Goal: Task Accomplishment & Management: Complete application form

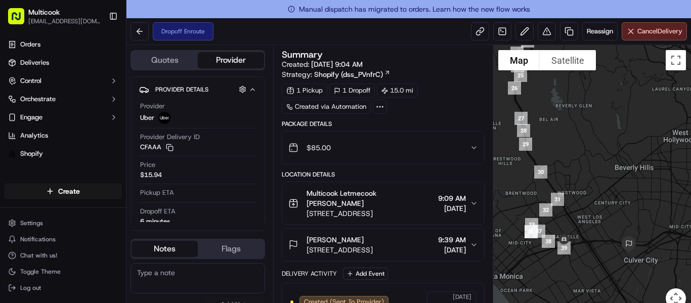
drag, startPoint x: 546, startPoint y: 137, endPoint x: 564, endPoint y: 94, distance: 47.1
click at [564, 94] on div at bounding box center [592, 183] width 198 height 276
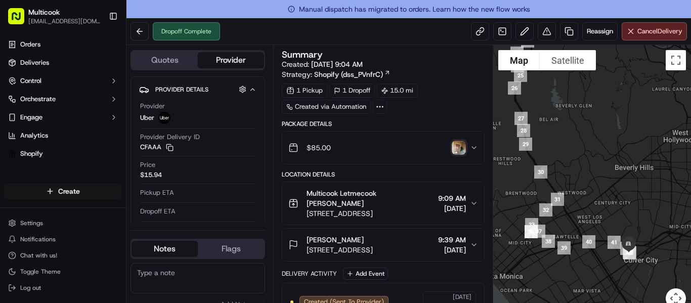
click at [66, 193] on html "Multicook [EMAIL_ADDRESS][DOMAIN_NAME] Toggle Sidebar Orders Deliveries Control…" at bounding box center [345, 151] width 691 height 303
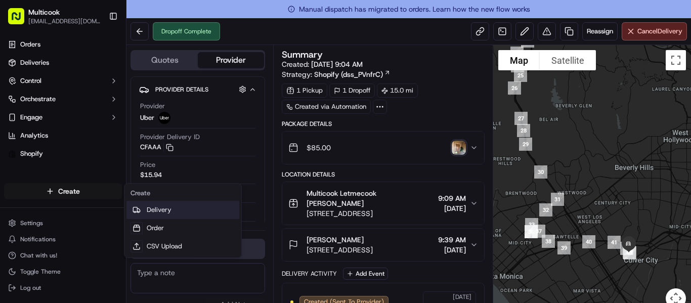
click at [164, 208] on link "Delivery" at bounding box center [182, 210] width 113 height 18
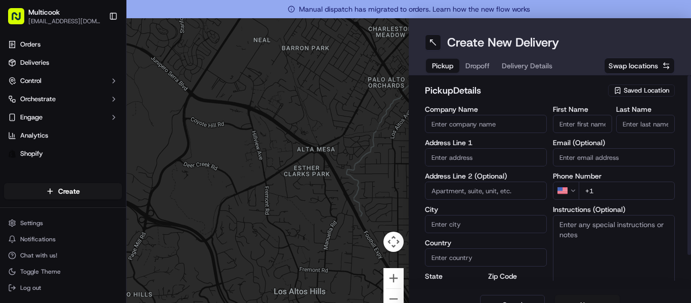
click at [624, 92] on span "Saved Location" at bounding box center [647, 90] width 46 height 9
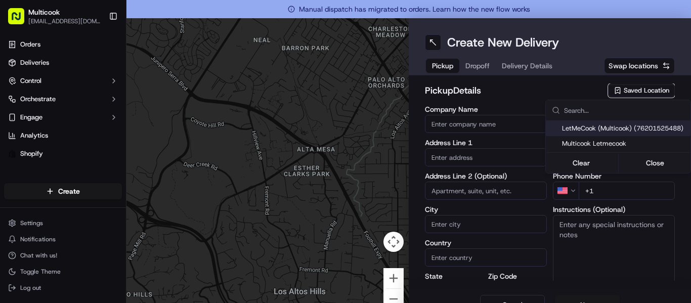
click at [605, 131] on span "LetMeCook (Multicook) (76201525488)" at bounding box center [624, 128] width 124 height 9
type input "LetMeCook (Multicook)"
type input "[STREET_ADDRESS]"
type input "[GEOGRAPHIC_DATA]"
type input "US"
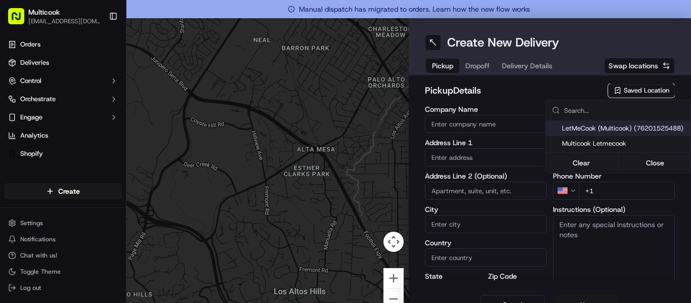
type input "CA"
type input "91423"
type input "[PERSON_NAME]"
type input "Nikityuk"
type input "[EMAIL_ADDRESS][DOMAIN_NAME]"
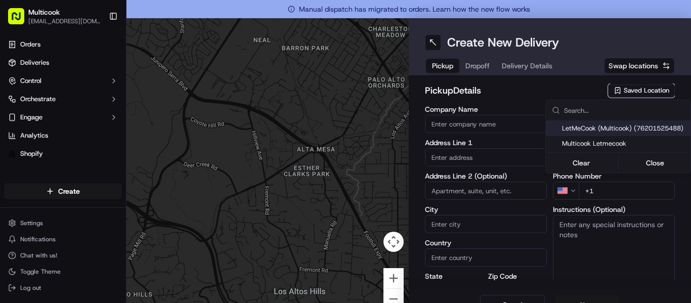
type input "[PHONE_NUMBER]"
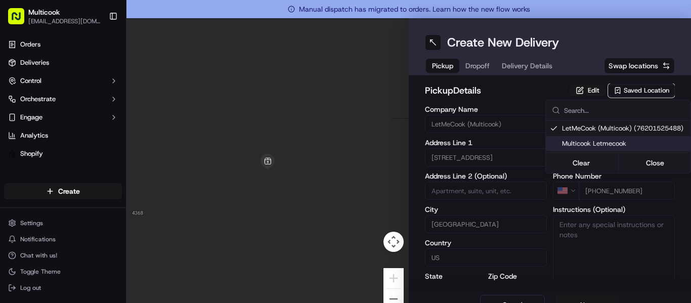
click at [649, 155] on div "Clear Close" at bounding box center [618, 163] width 143 height 18
click at [650, 160] on button "Close" at bounding box center [654, 163] width 69 height 14
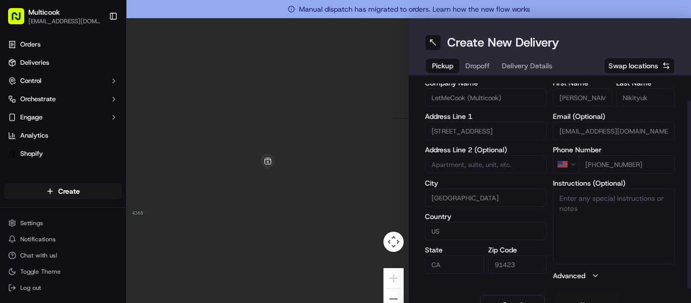
scroll to position [18, 0]
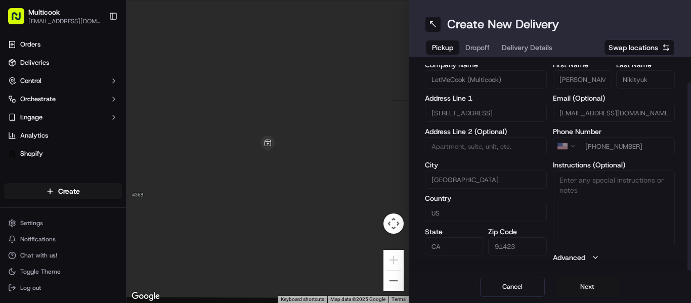
click at [561, 285] on button "Next" at bounding box center [587, 287] width 65 height 20
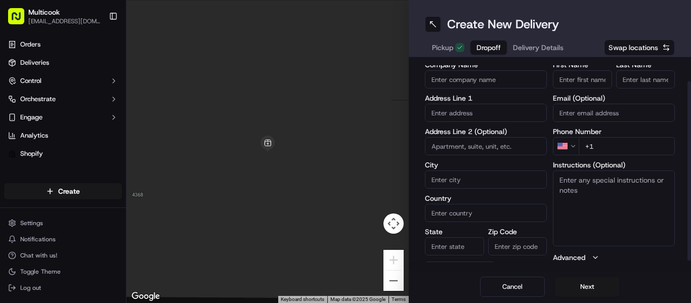
click at [588, 82] on input "First Name" at bounding box center [582, 79] width 59 height 18
paste input "[PERSON_NAME]"
type input "[PERSON_NAME]"
click at [638, 88] on input "Last Name" at bounding box center [645, 79] width 59 height 18
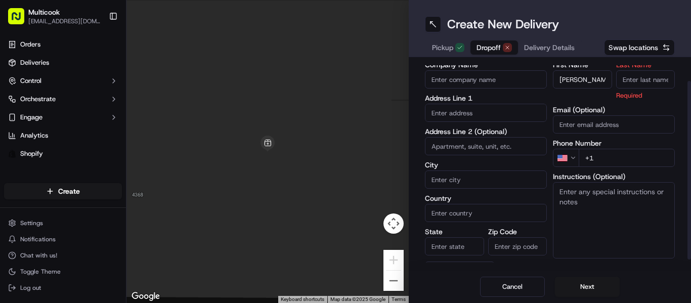
paste input "[PERSON_NAME]"
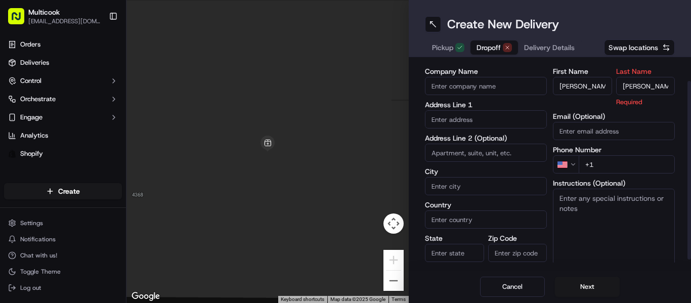
drag, startPoint x: 638, startPoint y: 78, endPoint x: 589, endPoint y: 74, distance: 49.2
click at [589, 74] on div "First Name [PERSON_NAME] Last Name [PERSON_NAME] Required" at bounding box center [614, 87] width 122 height 39
type input "Sidorina"
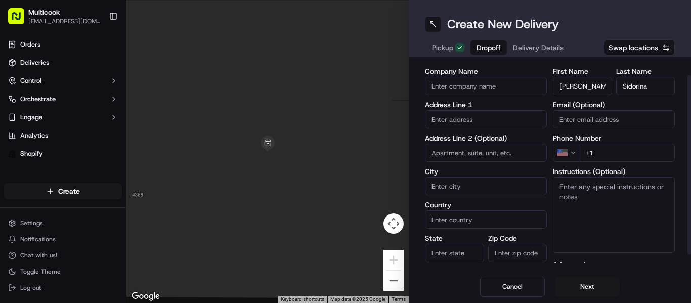
click at [508, 113] on input "text" at bounding box center [486, 119] width 122 height 18
paste input "[STREET_ADDRESS][PERSON_NAME]"
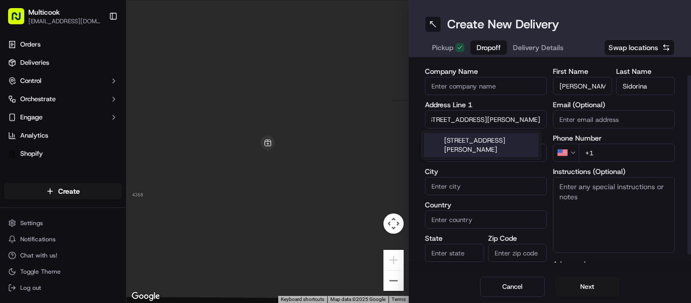
click at [501, 148] on div "[STREET_ADDRESS][PERSON_NAME]" at bounding box center [481, 145] width 115 height 24
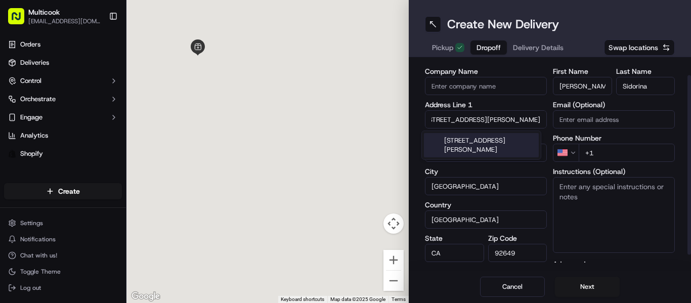
type input "[STREET_ADDRESS][PERSON_NAME]"
type input "[GEOGRAPHIC_DATA]"
type input "CA"
type input "92649"
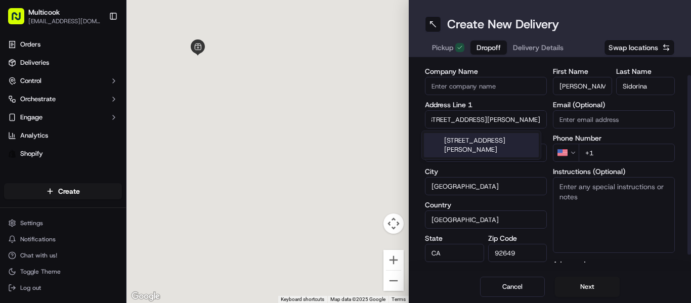
type input "[STREET_ADDRESS][PERSON_NAME]"
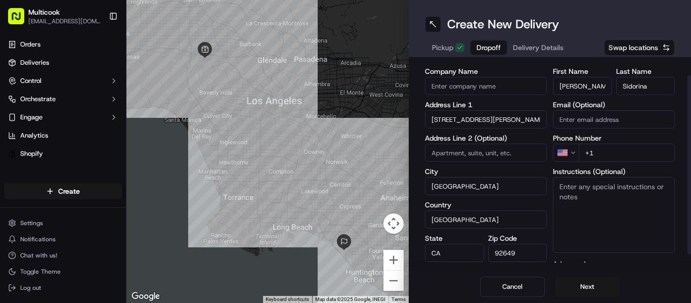
click at [606, 151] on input "+1" at bounding box center [626, 153] width 96 height 18
paste input "[PHONE_NUMBER]"
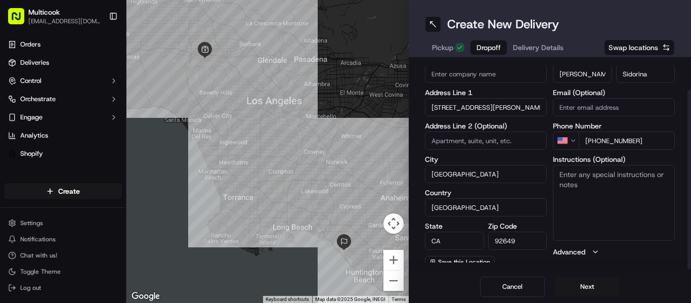
scroll to position [37, 0]
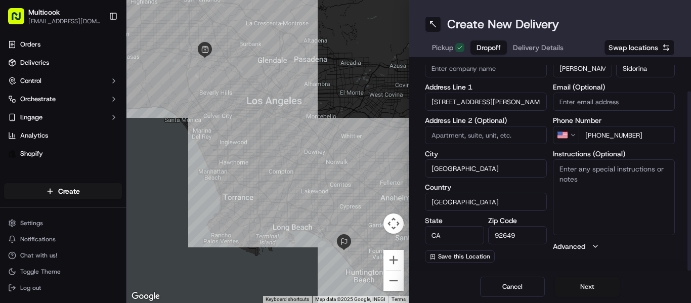
type input "[PHONE_NUMBER]"
click at [574, 290] on button "Next" at bounding box center [587, 287] width 65 height 20
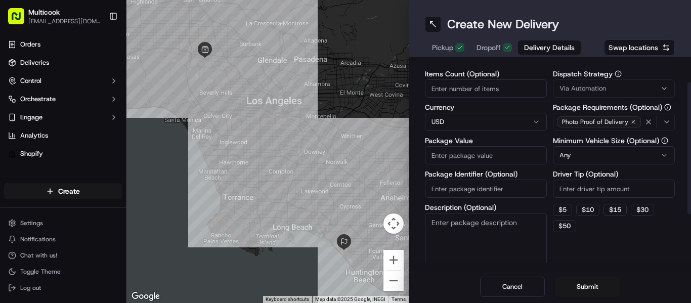
click at [478, 92] on input "Items Count (Optional)" at bounding box center [486, 88] width 122 height 18
type input "5"
click at [489, 159] on input "Package Value" at bounding box center [486, 155] width 122 height 18
click at [643, 259] on div "Dispatch Strategy Via Automation Package Requirements (Optional) Photo Proof of…" at bounding box center [614, 169] width 122 height 199
click at [505, 159] on input "450" at bounding box center [486, 155] width 122 height 18
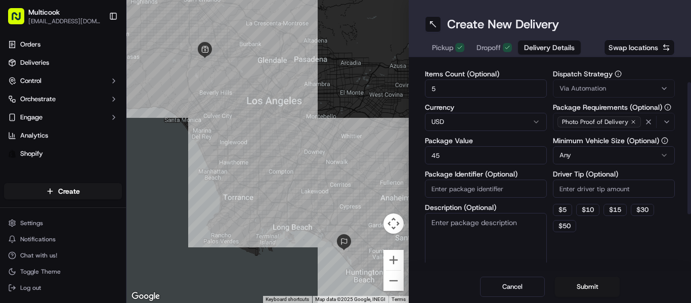
type input "4"
type input "400"
click at [558, 280] on button "Submit" at bounding box center [587, 287] width 65 height 20
